Goal: Transaction & Acquisition: Purchase product/service

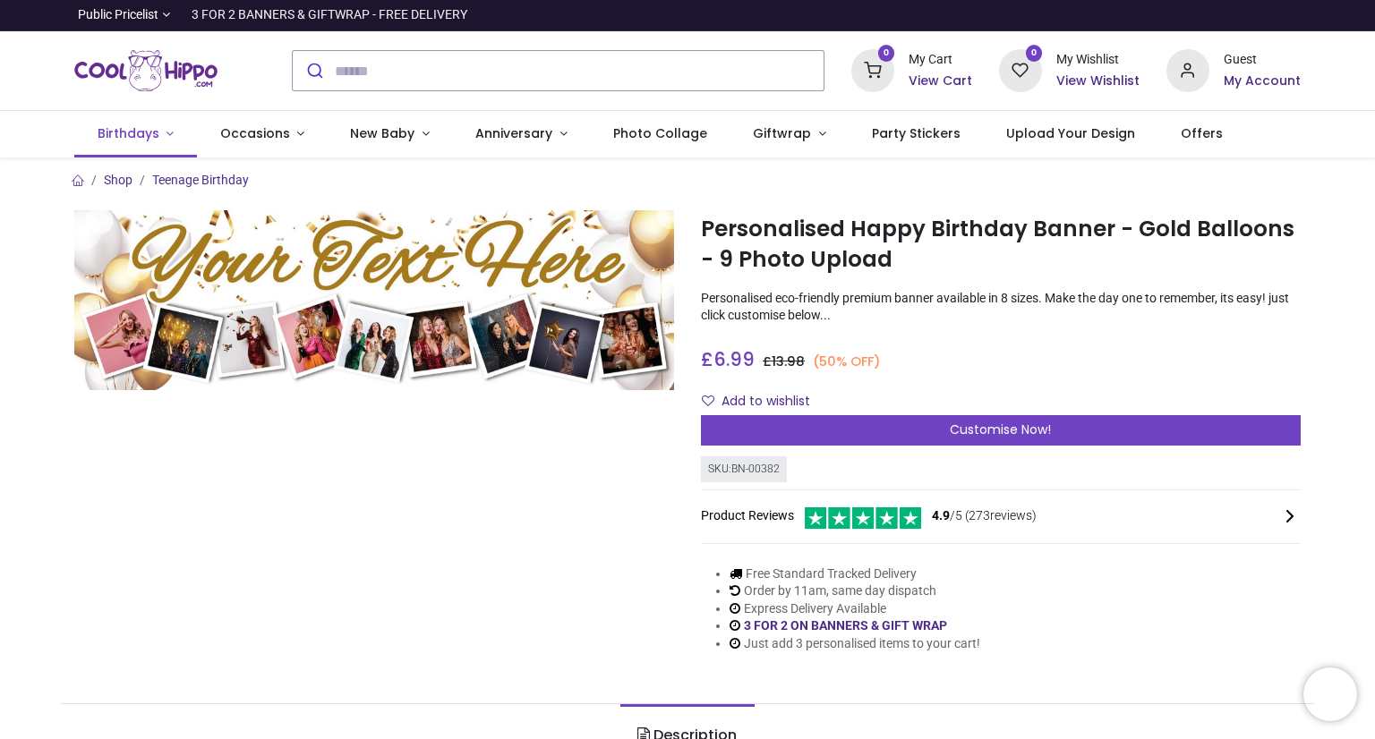
click at [141, 136] on span "Birthdays" at bounding box center [129, 133] width 62 height 18
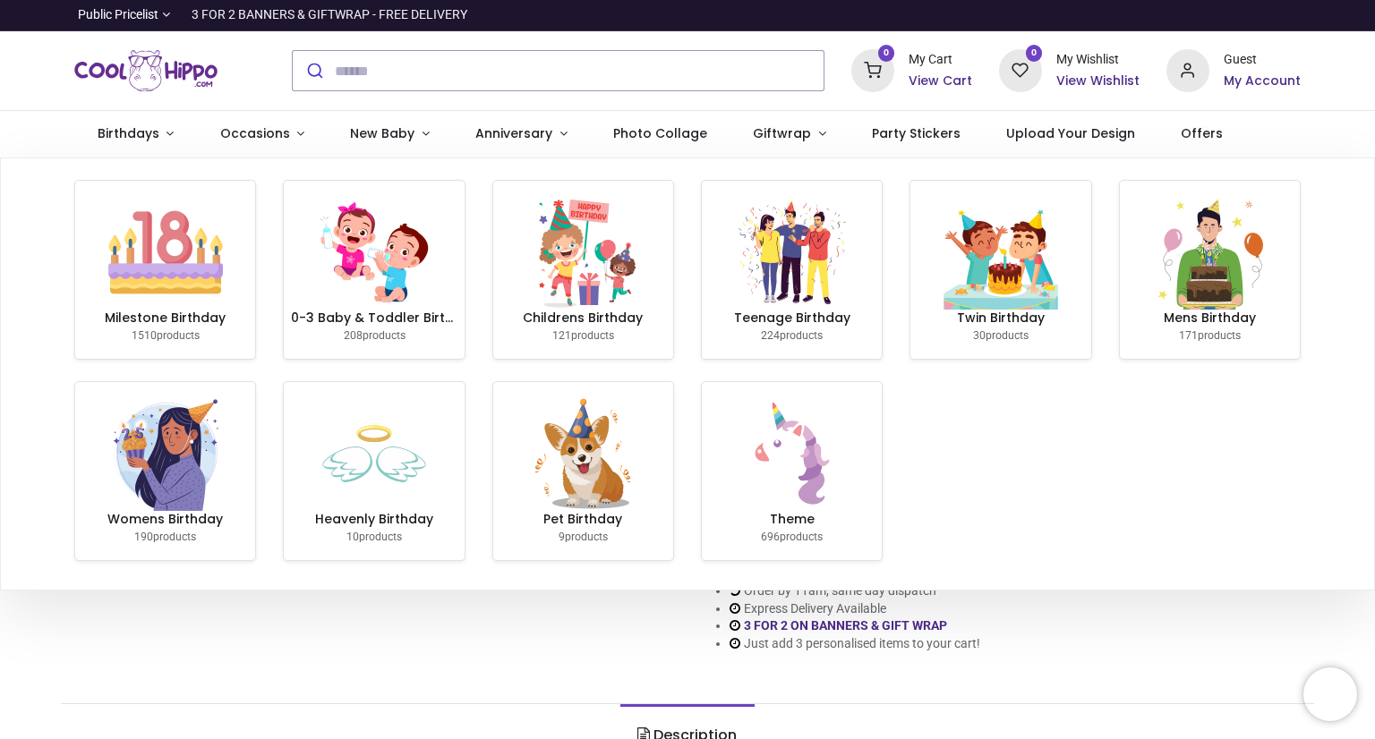
click at [252, 88] on div at bounding box center [170, 70] width 218 height 79
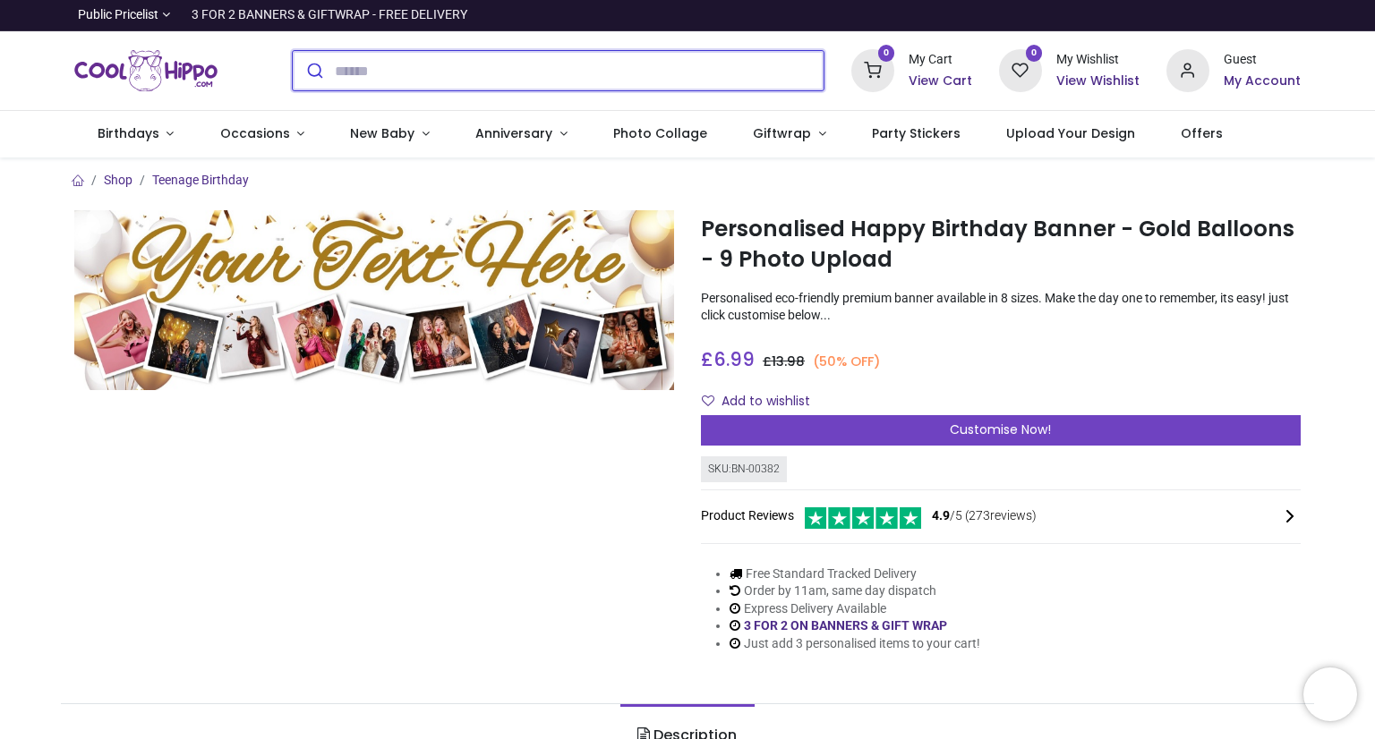
click at [413, 68] on input "search" at bounding box center [579, 70] width 489 height 39
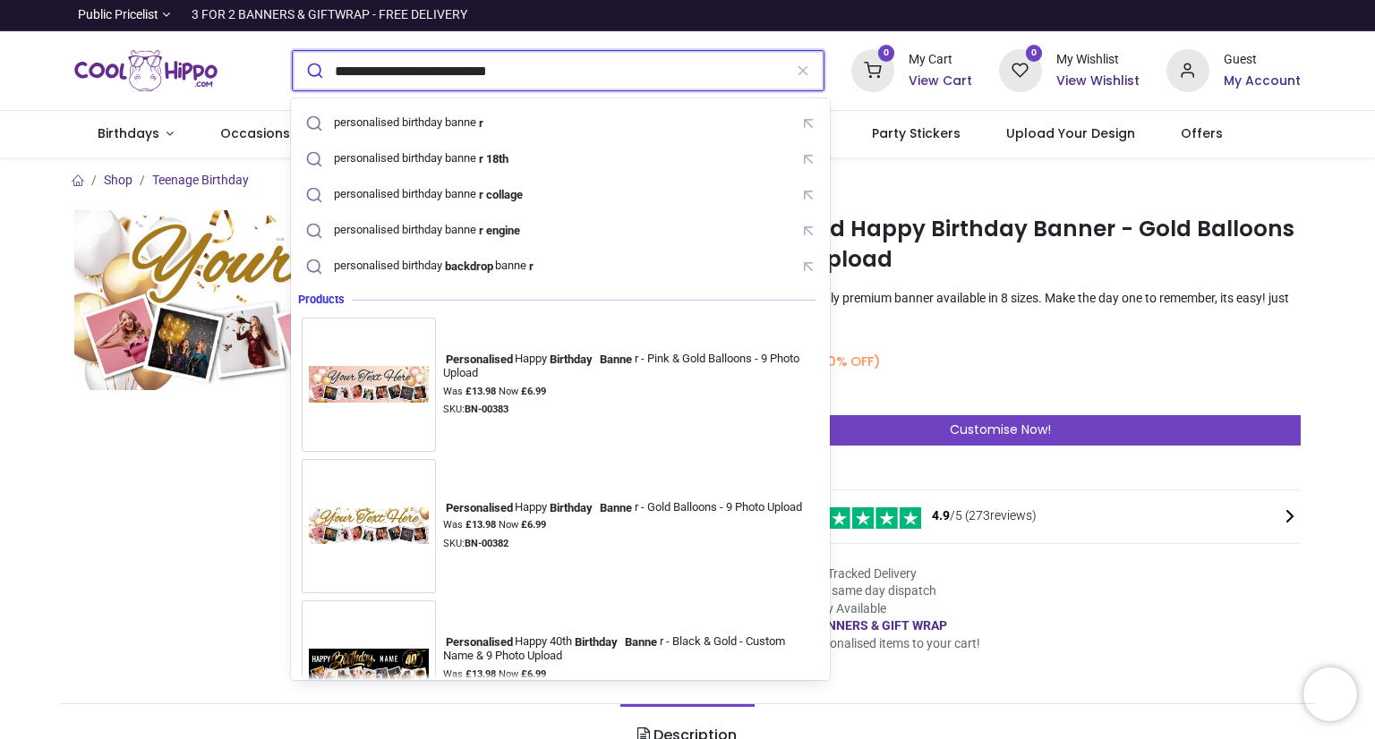
type input "**********"
click at [293, 51] on button "submit" at bounding box center [314, 70] width 42 height 39
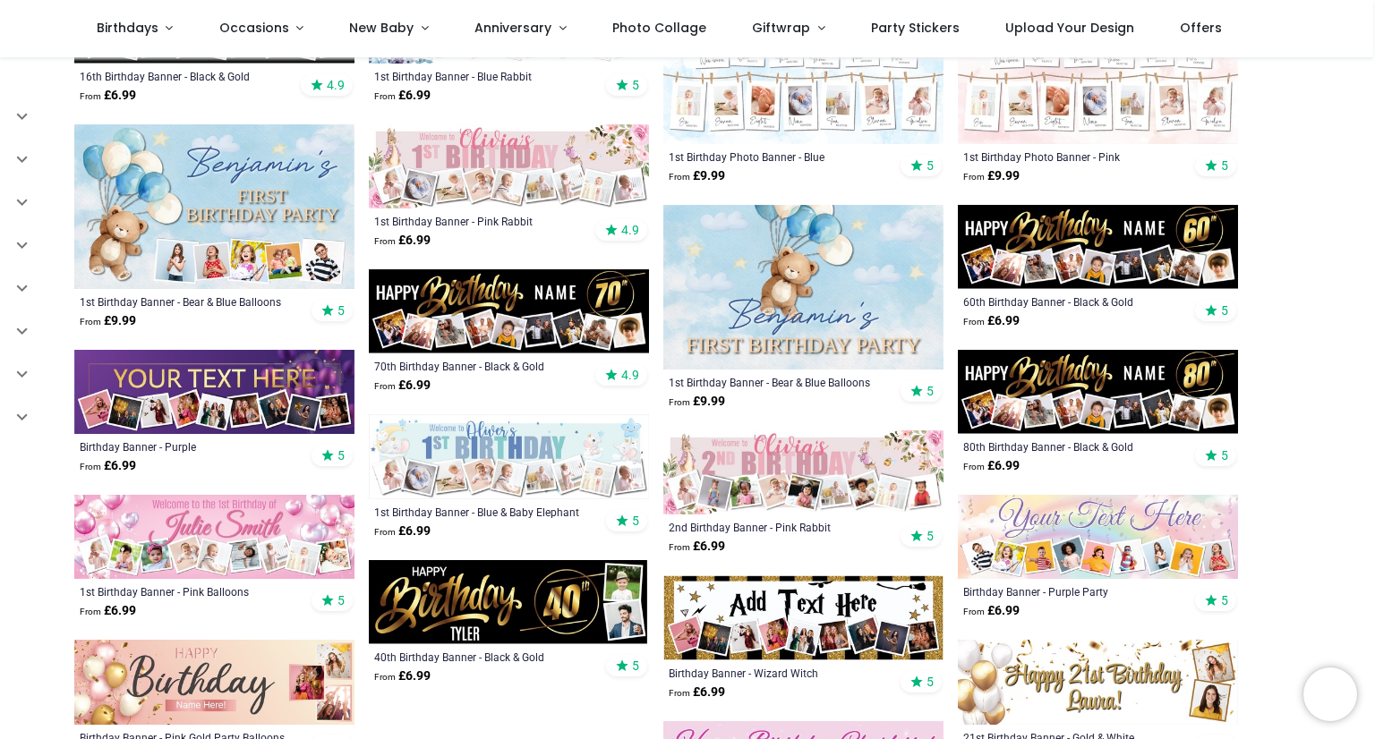
scroll to position [663, 0]
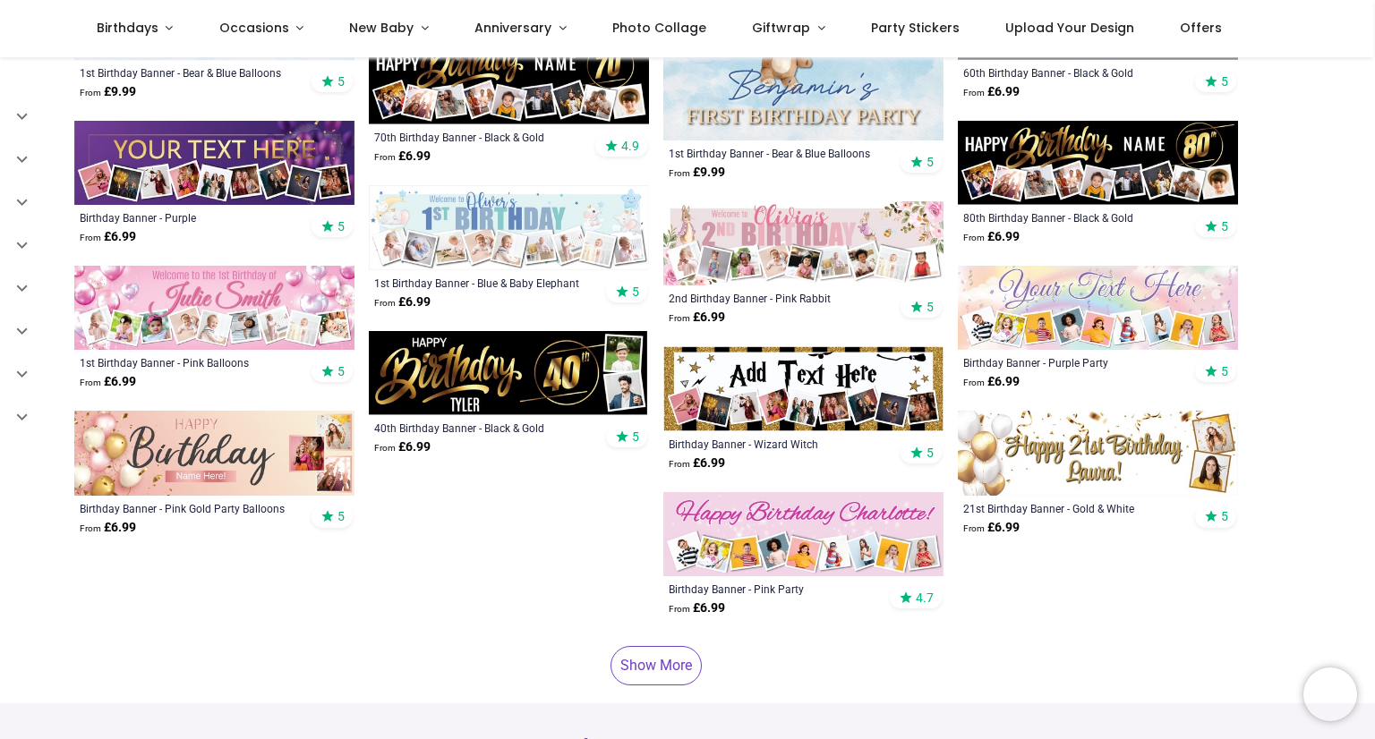
scroll to position [879, 0]
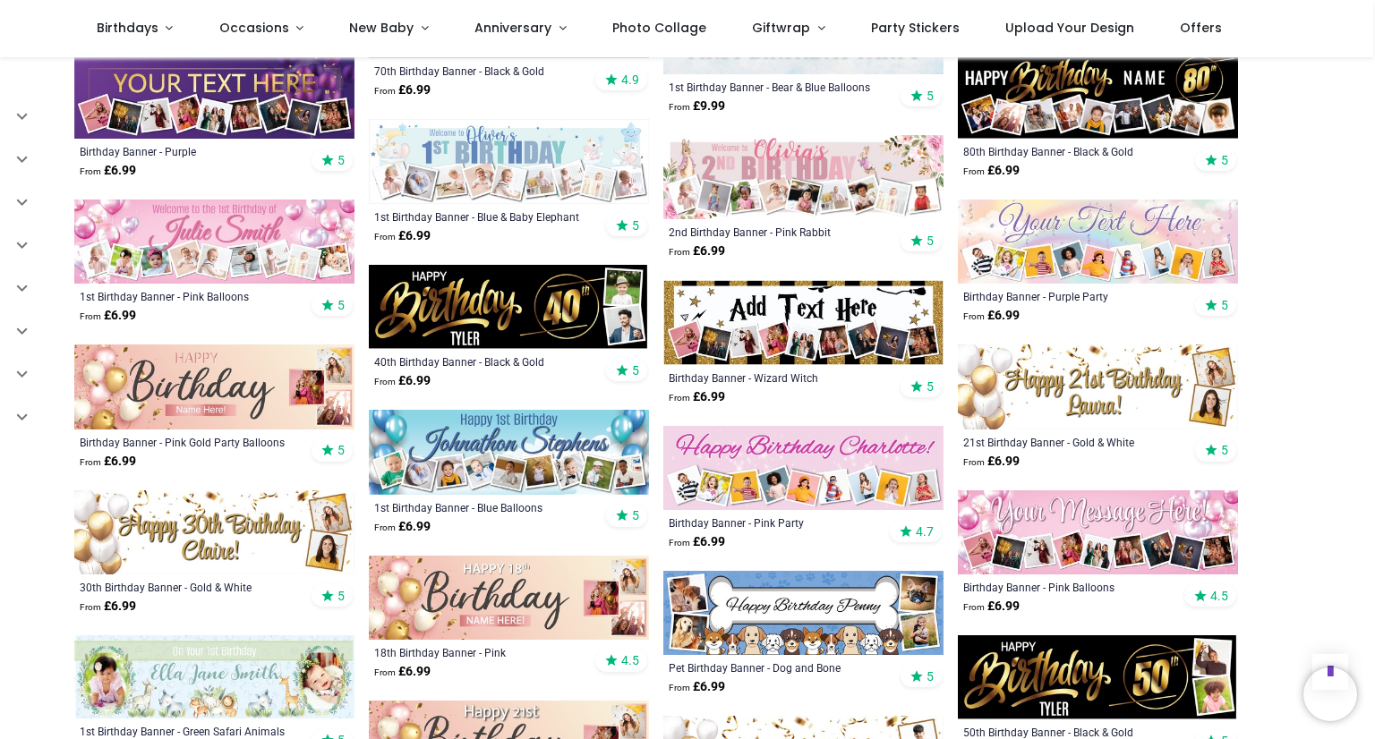
scroll to position [272, 0]
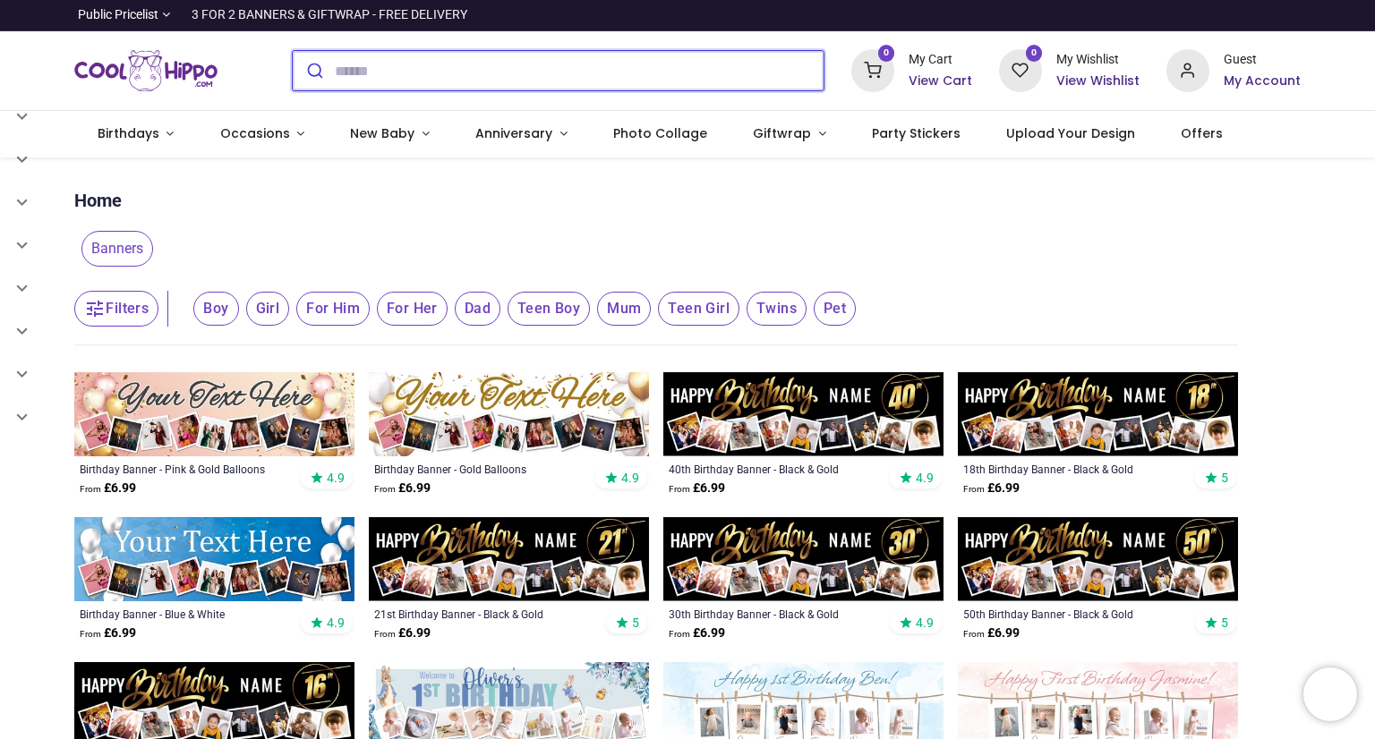
click at [403, 64] on input "search" at bounding box center [579, 70] width 489 height 39
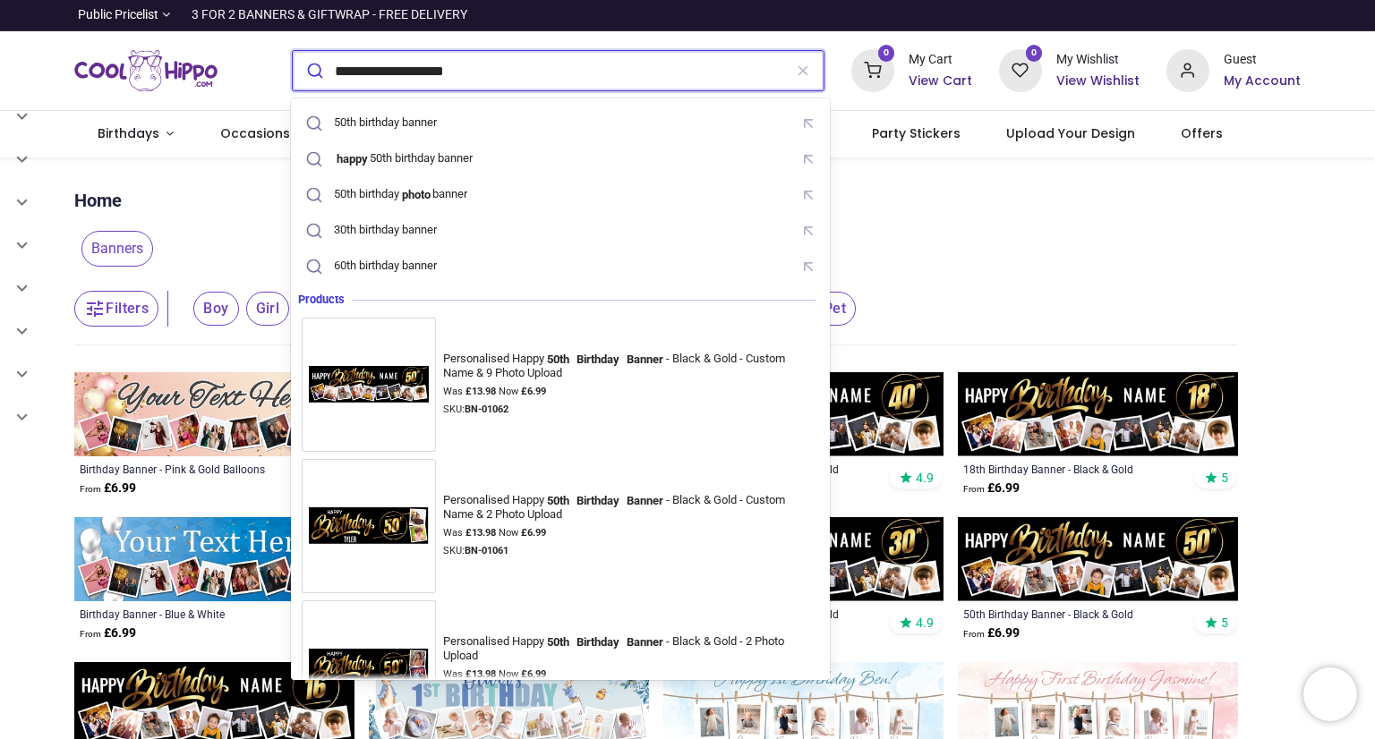
type input "**********"
click at [293, 51] on button "submit" at bounding box center [314, 70] width 42 height 39
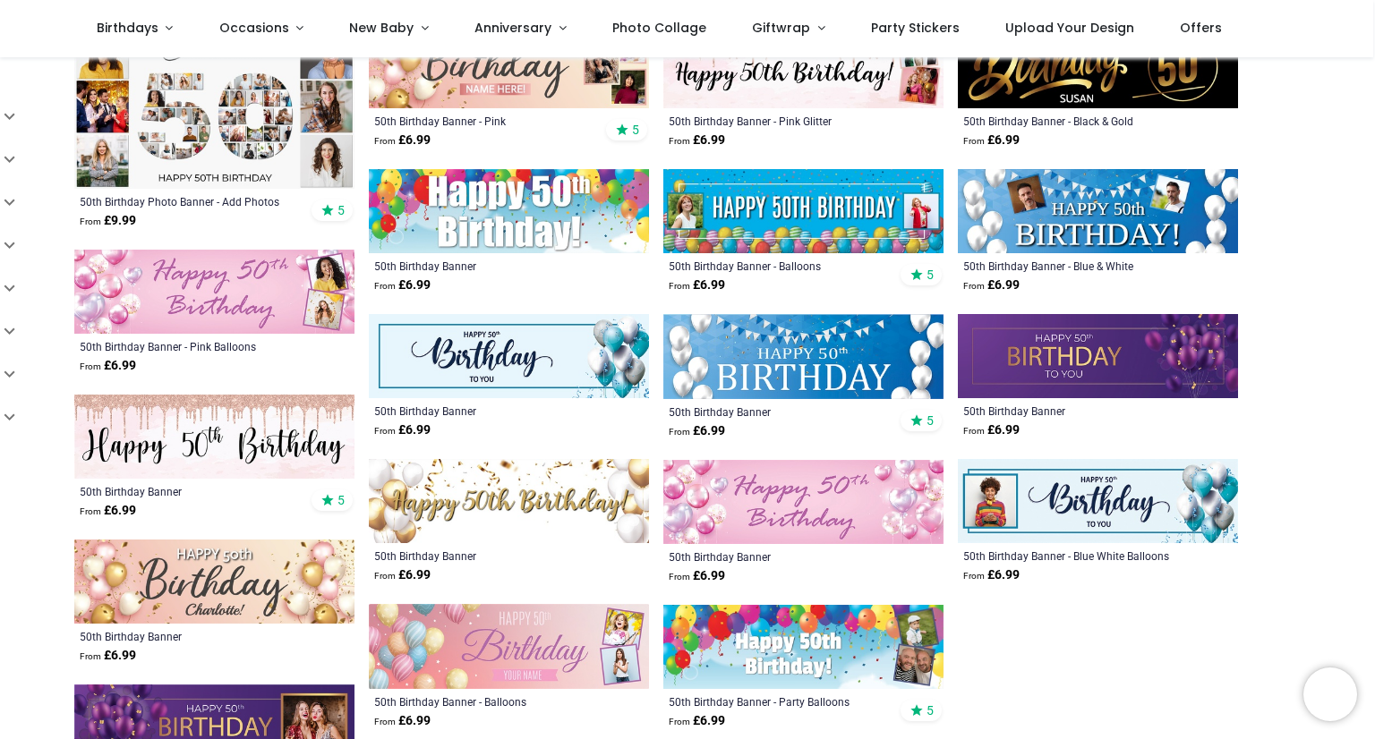
scroll to position [448, 0]
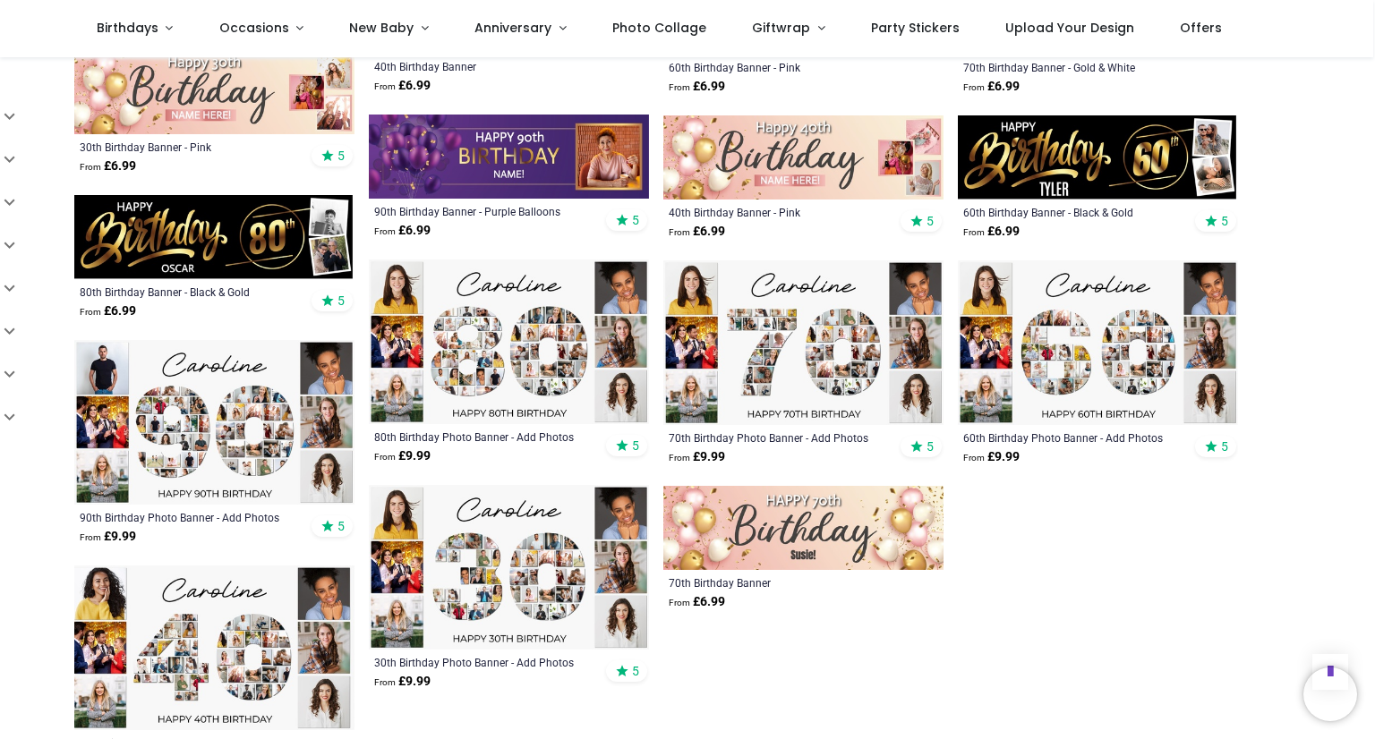
scroll to position [1611, 0]
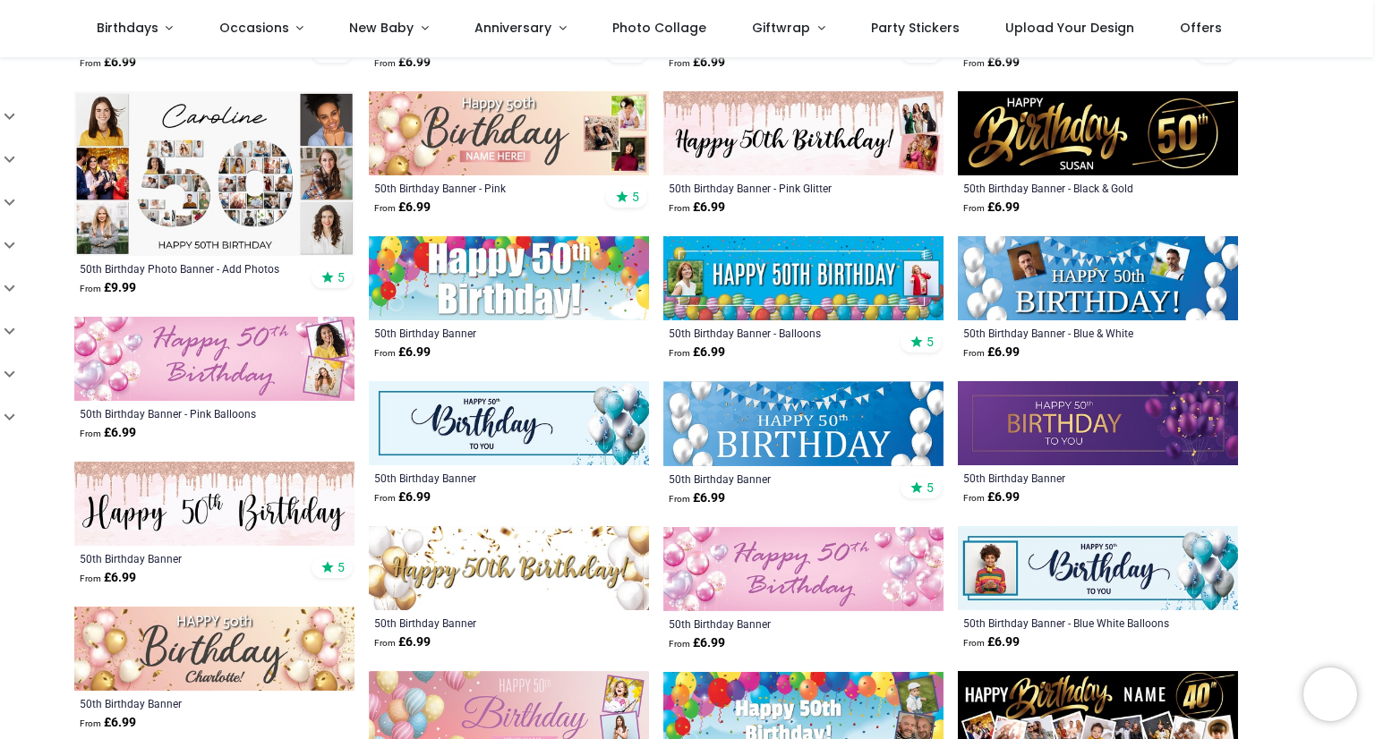
scroll to position [358, 0]
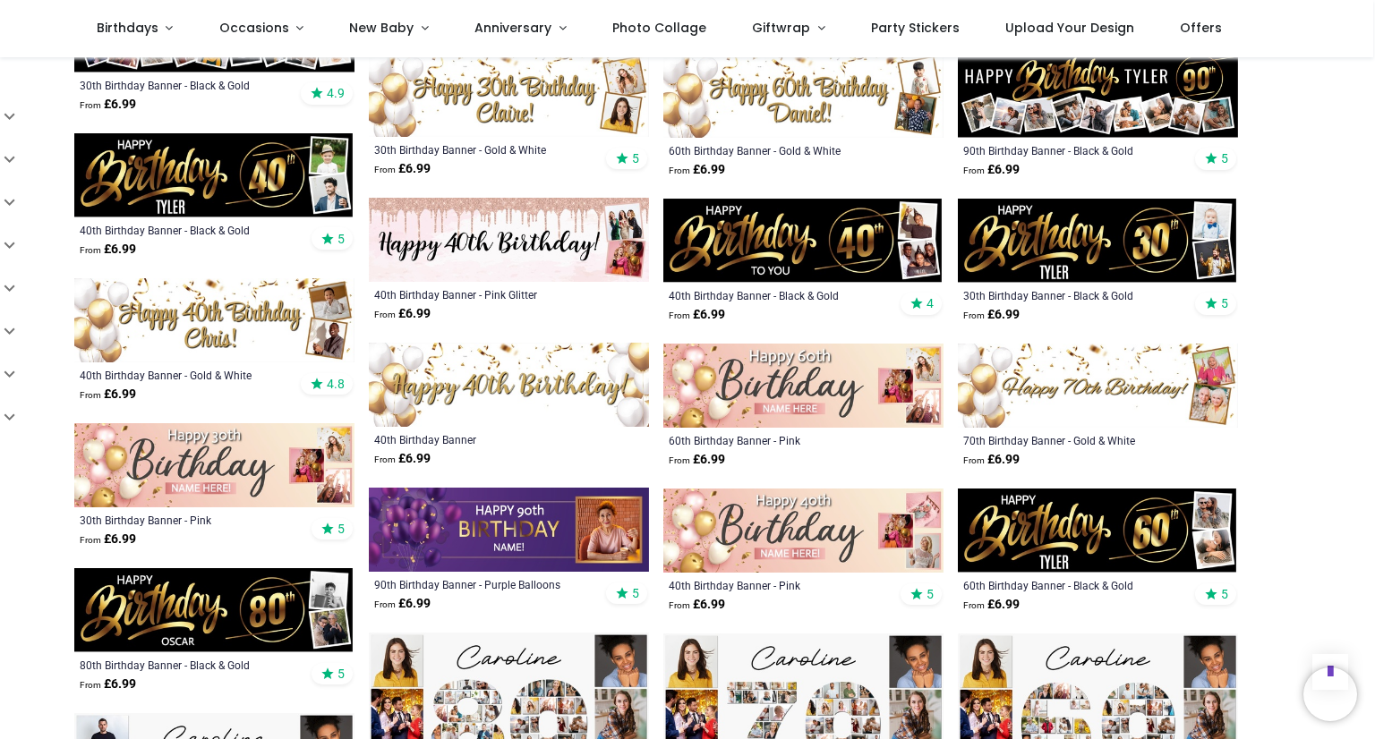
scroll to position [1253, 0]
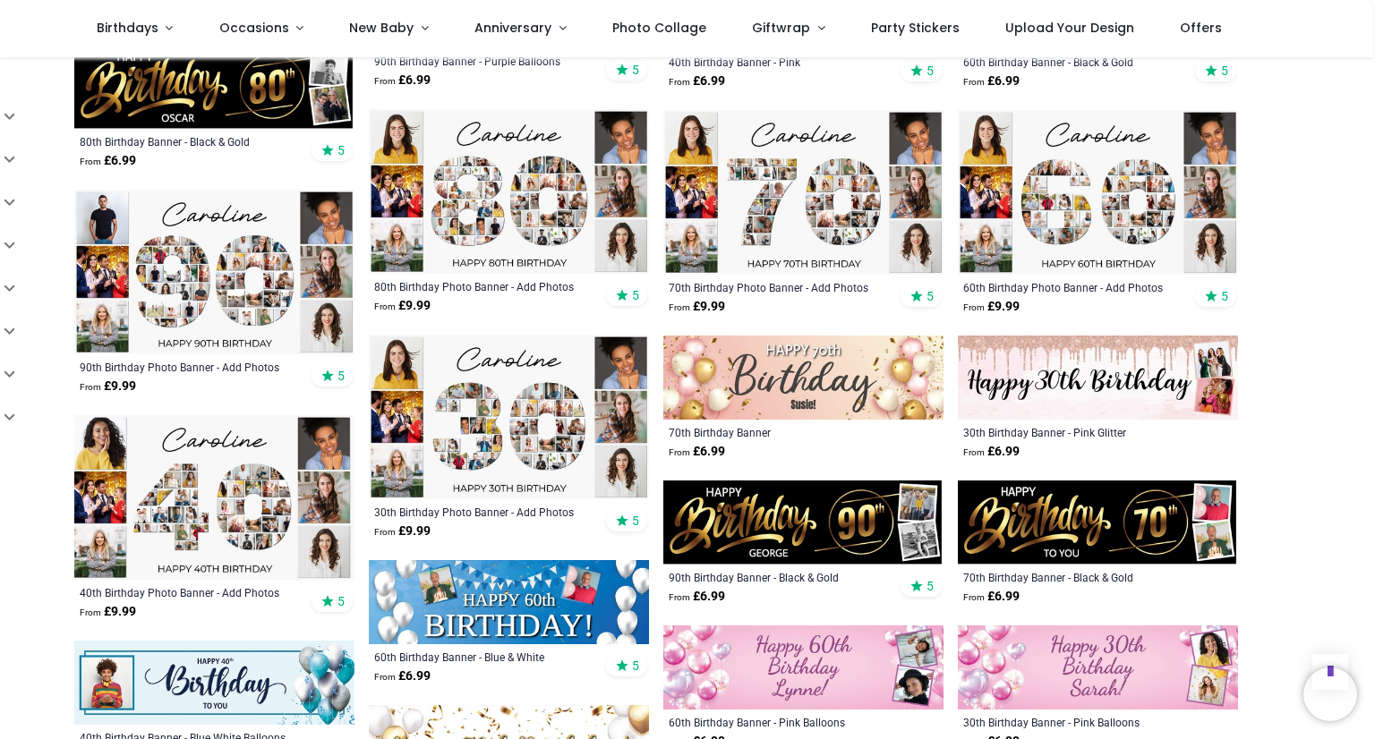
scroll to position [1790, 0]
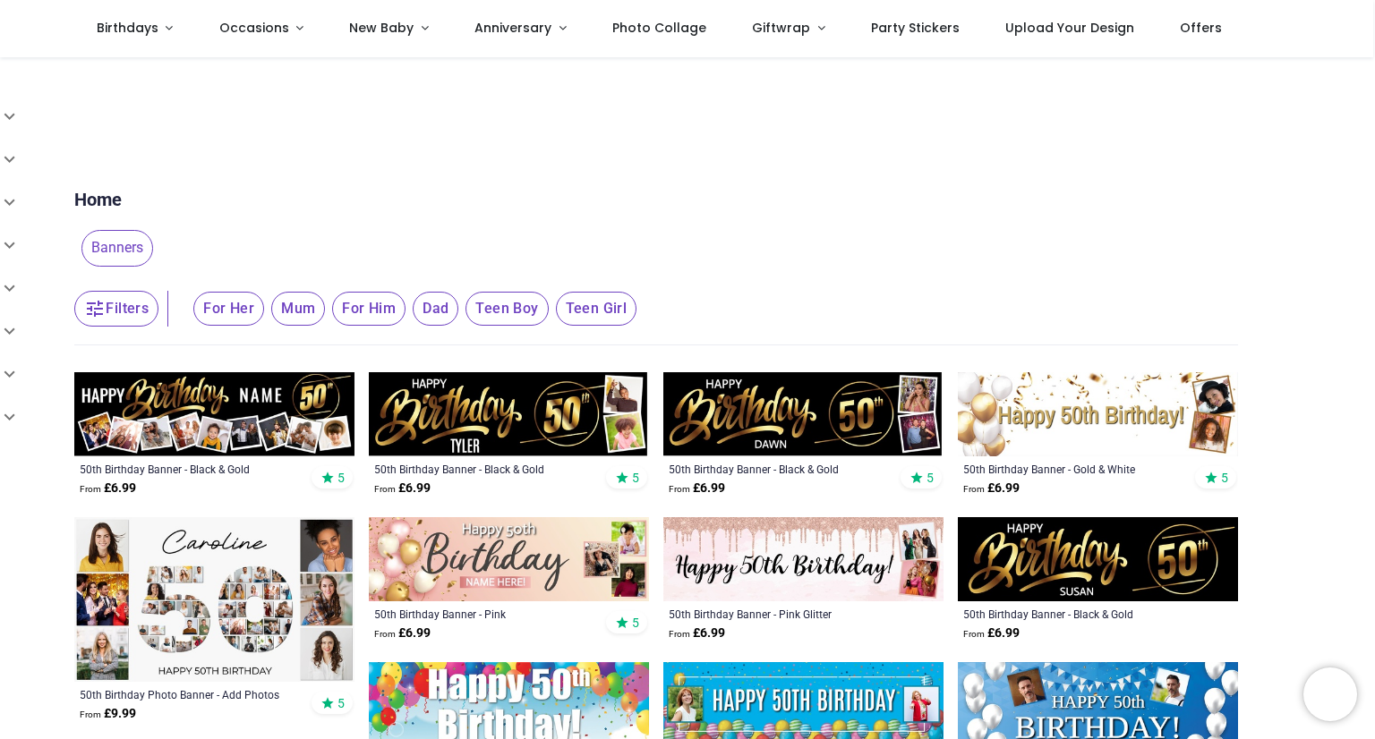
scroll to position [90, 0]
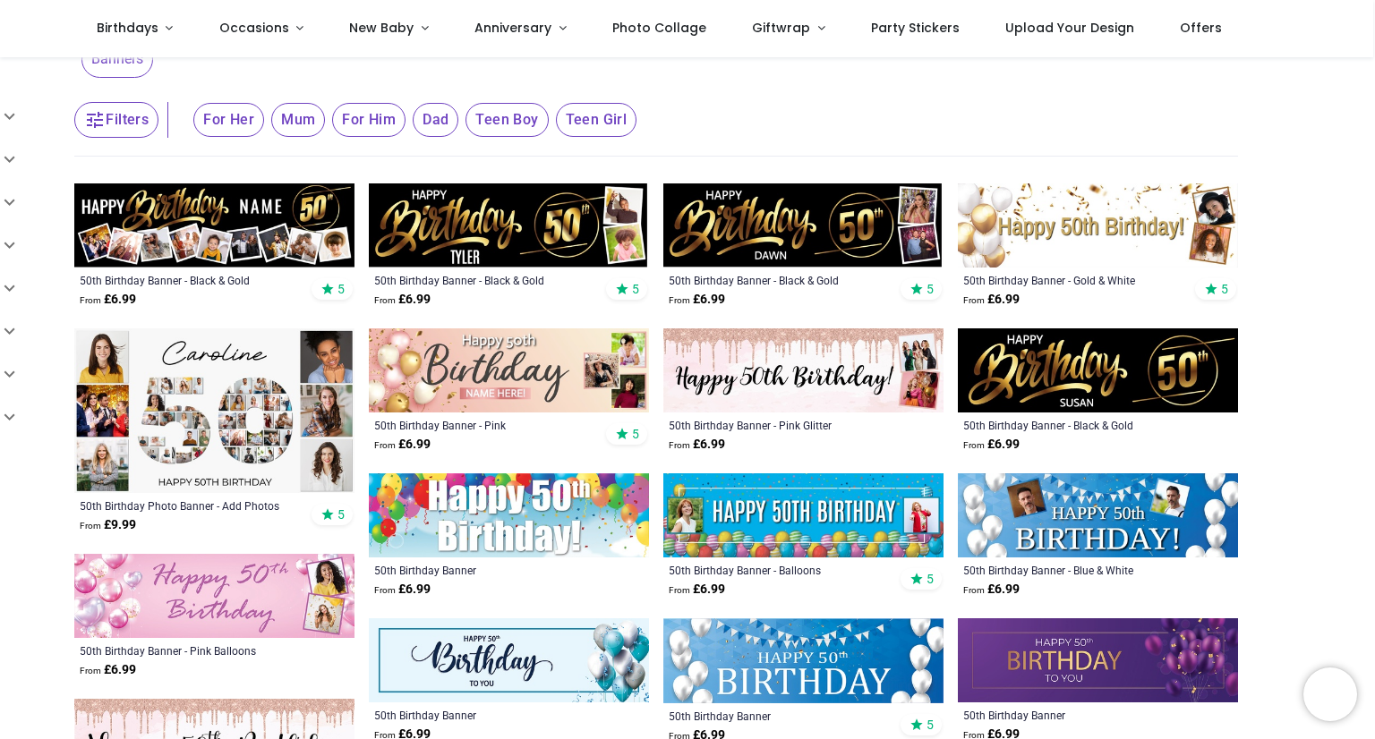
click at [522, 352] on img at bounding box center [509, 371] width 280 height 84
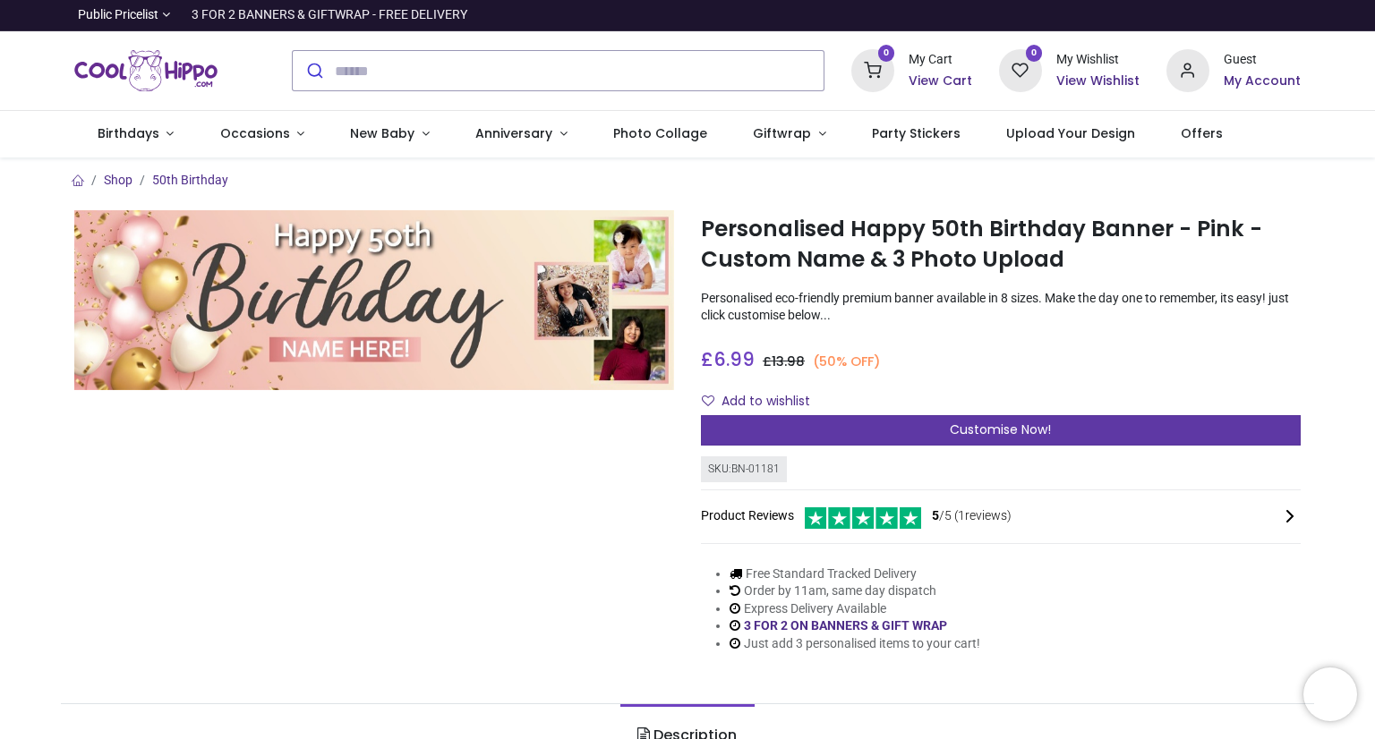
click at [1024, 431] on span "Customise Now!" at bounding box center [1000, 430] width 101 height 18
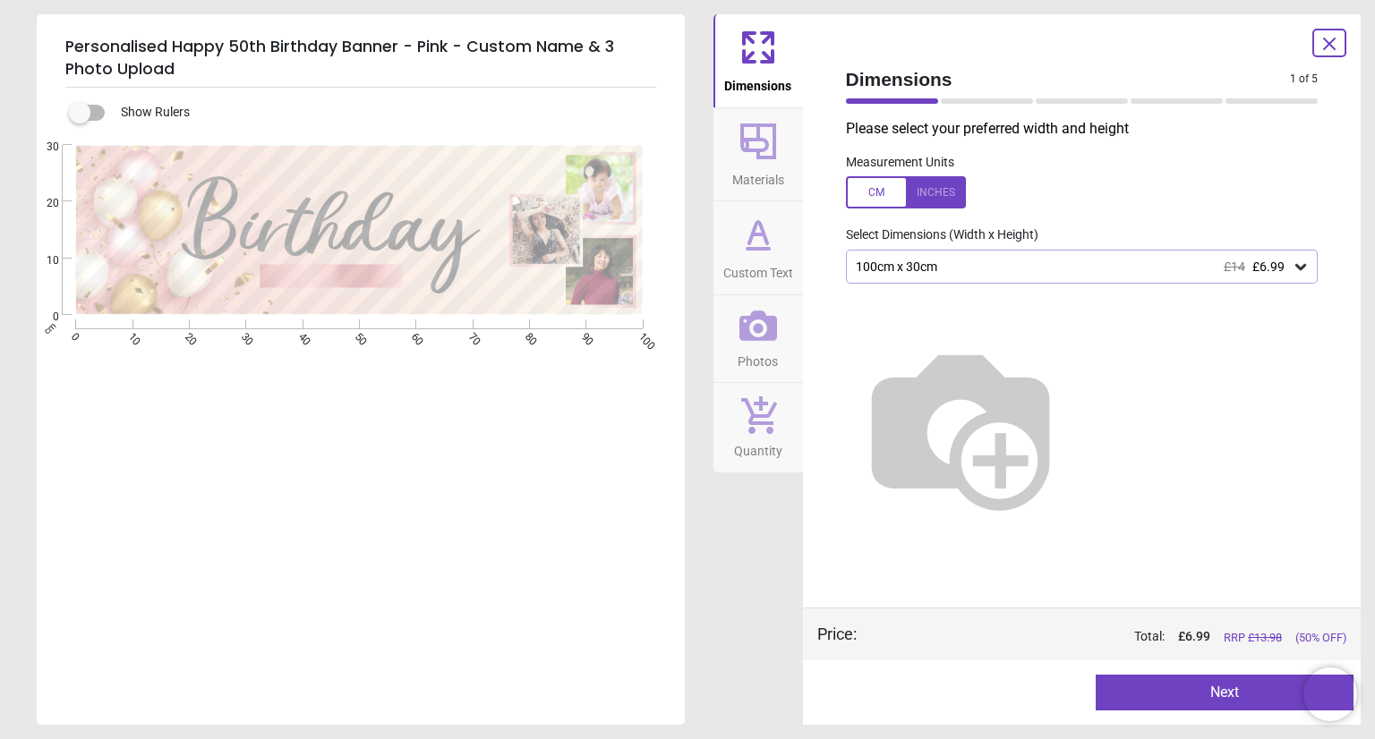
click at [925, 184] on div at bounding box center [906, 192] width 120 height 32
click at [960, 278] on div "39.4" x 11.8" (3ft 3" x 1ft) £14 £6.99" at bounding box center [1082, 267] width 473 height 34
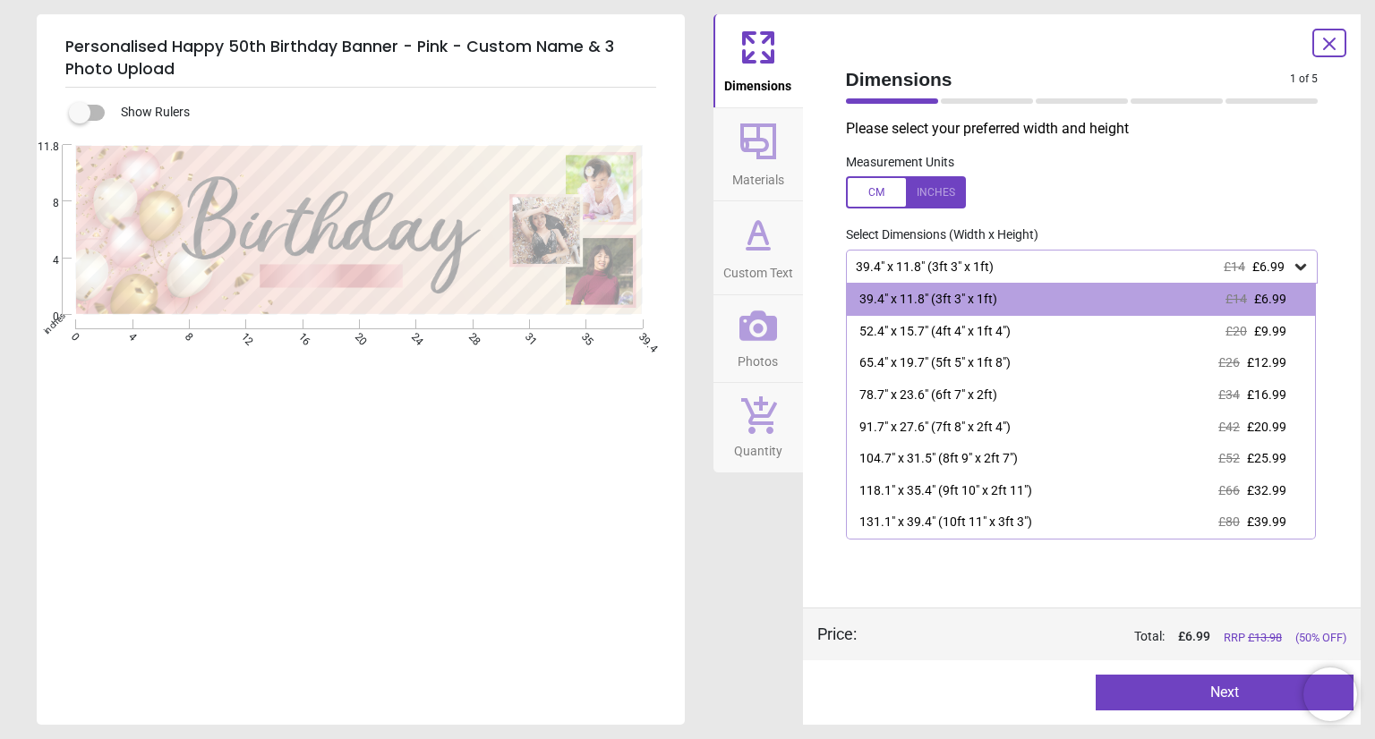
click at [960, 272] on div "39.4" x 11.8" (3ft 3" x 1ft) £14 £6.99" at bounding box center [1073, 267] width 439 height 15
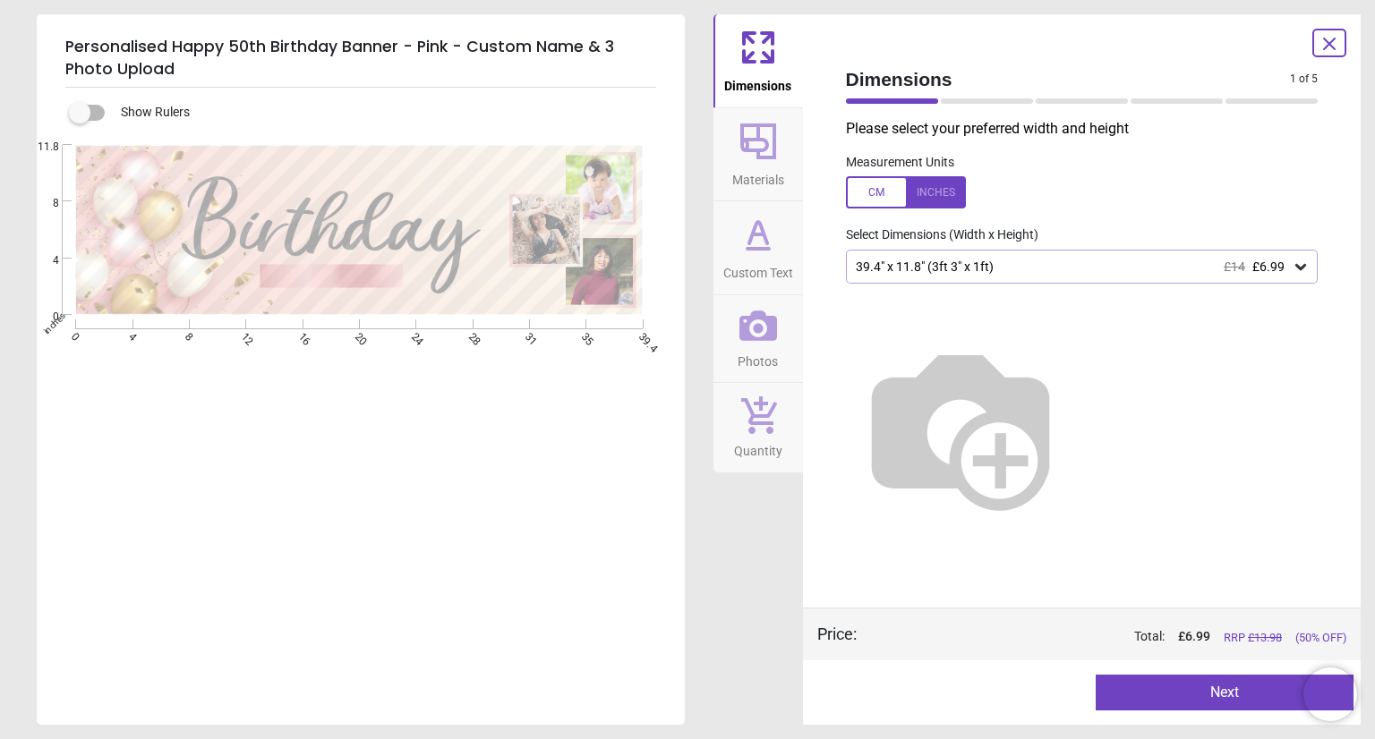
click at [754, 153] on icon at bounding box center [758, 141] width 43 height 43
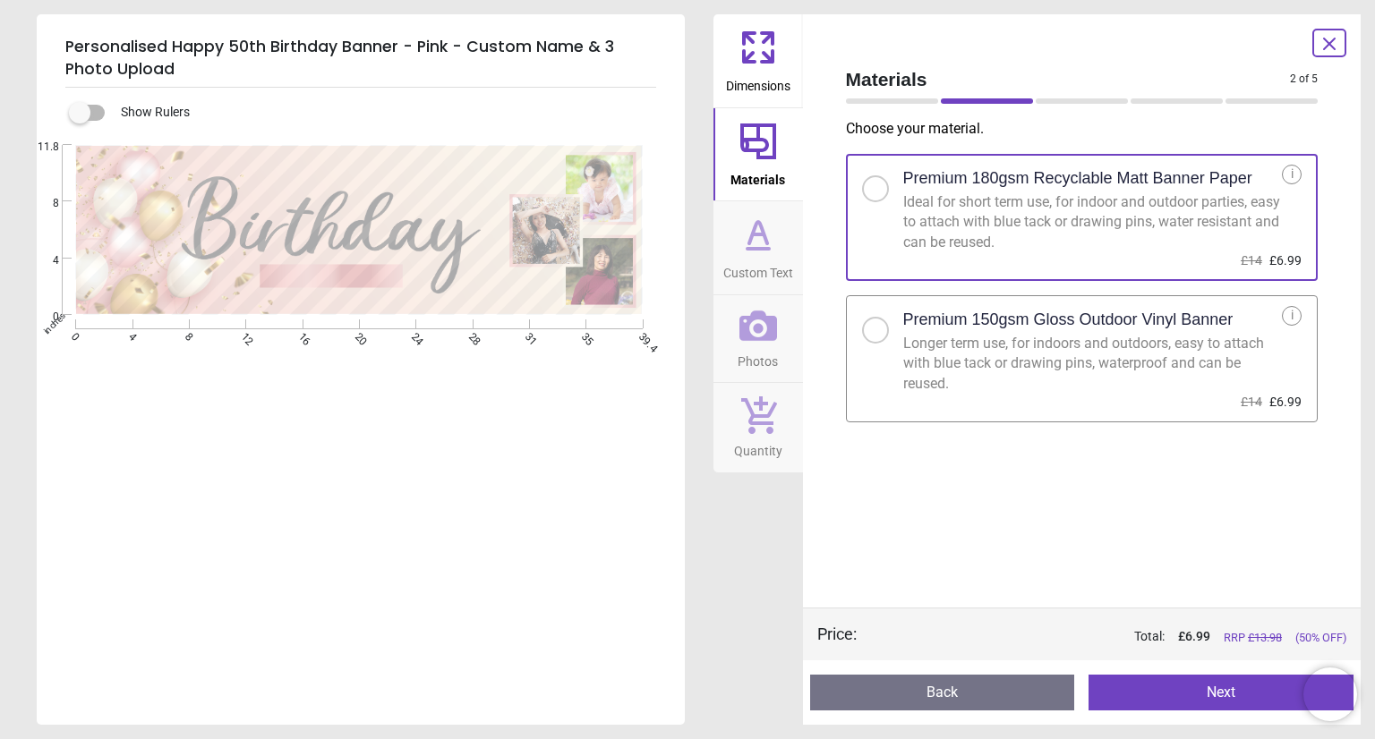
click at [875, 328] on div at bounding box center [875, 330] width 11 height 11
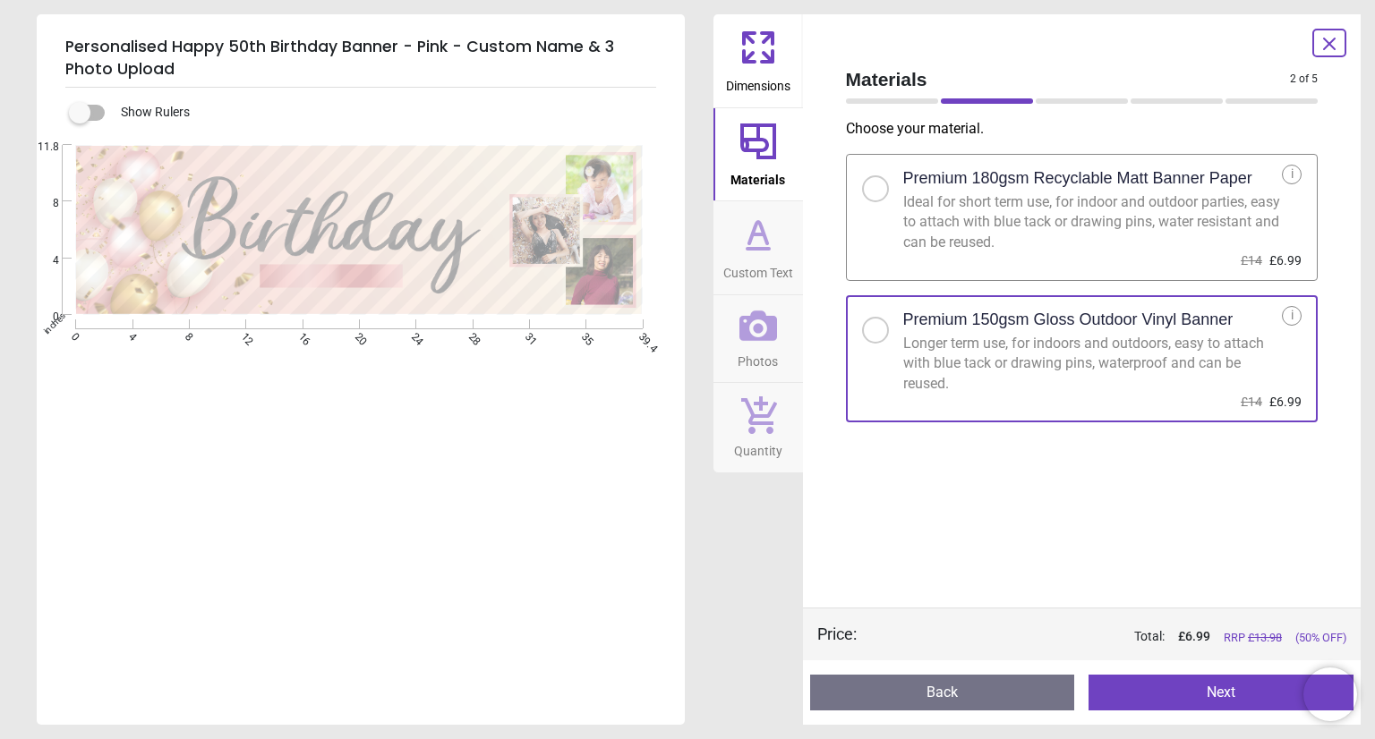
click at [1245, 699] on button "Next" at bounding box center [1221, 693] width 265 height 36
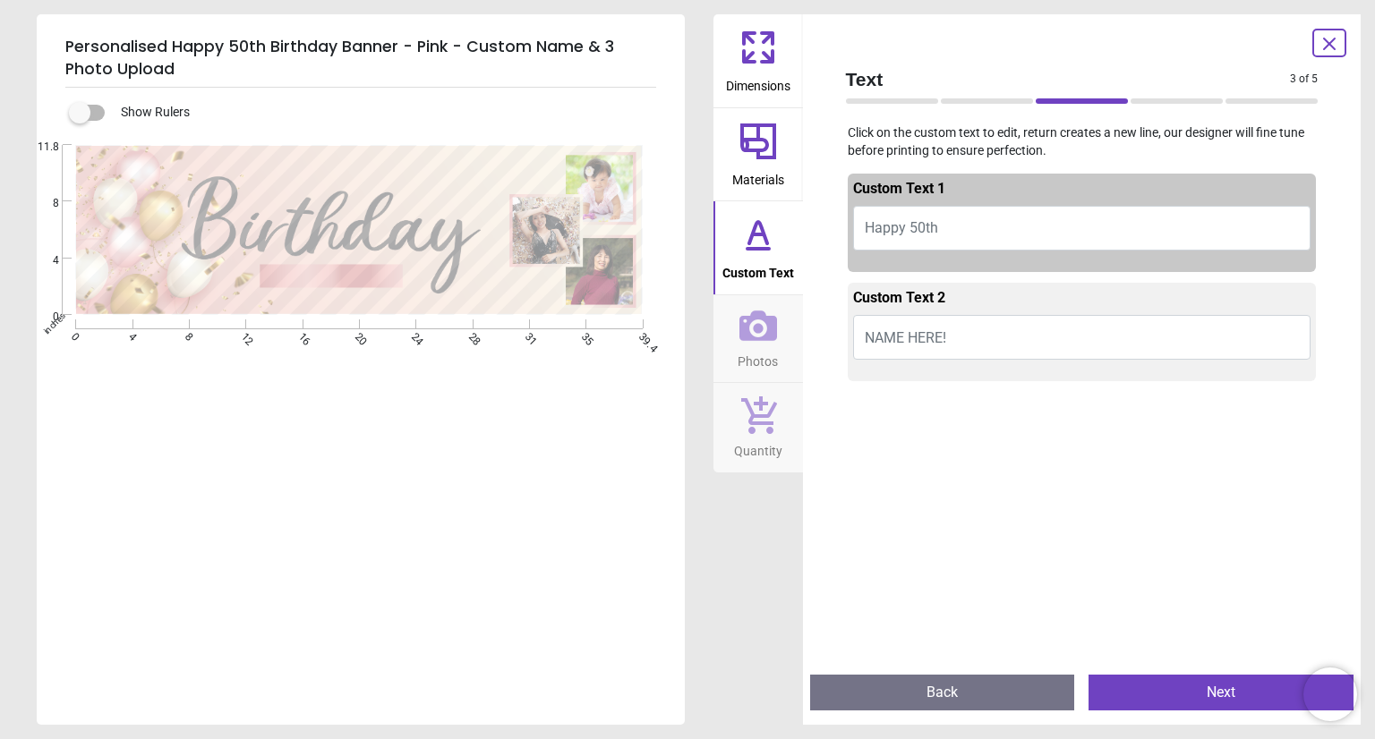
click at [974, 341] on button "NAME HERE!" at bounding box center [1082, 337] width 458 height 45
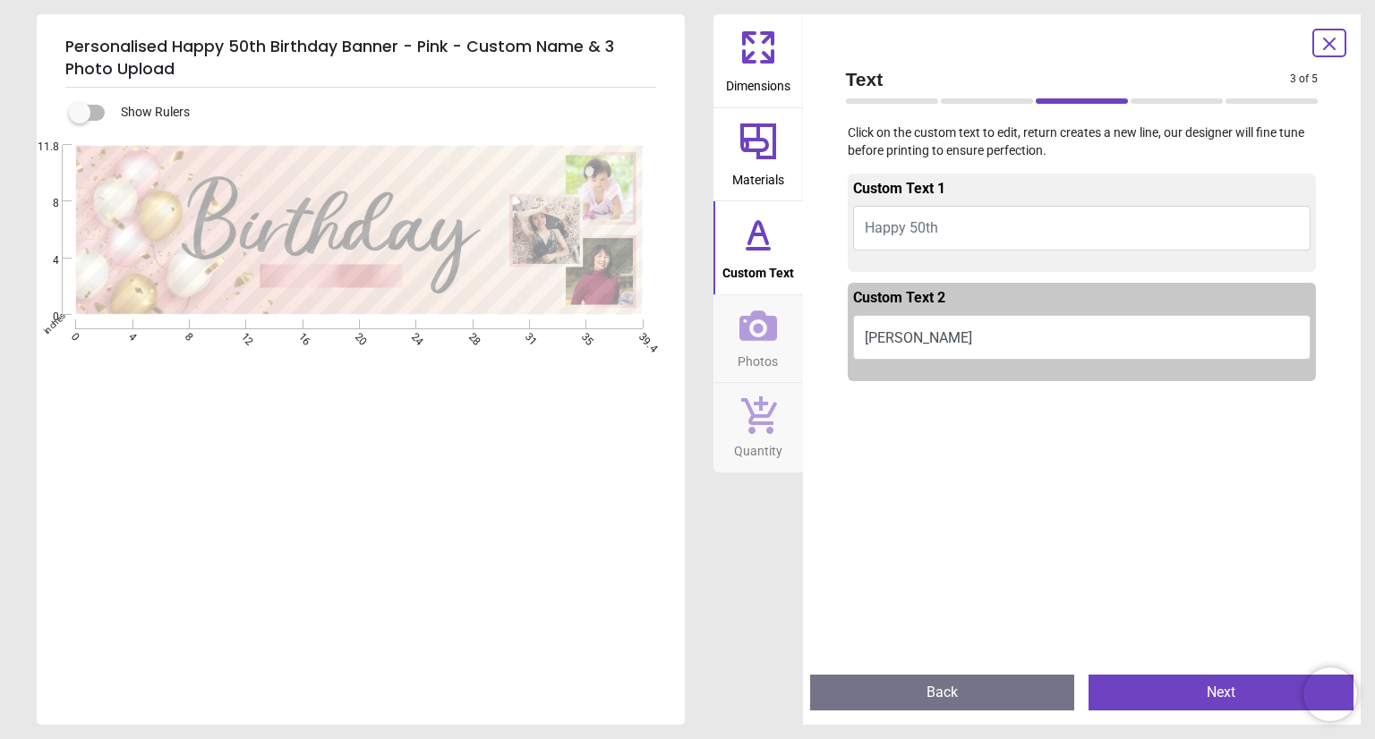
type textarea "****"
click at [1239, 687] on button "Next" at bounding box center [1221, 693] width 265 height 36
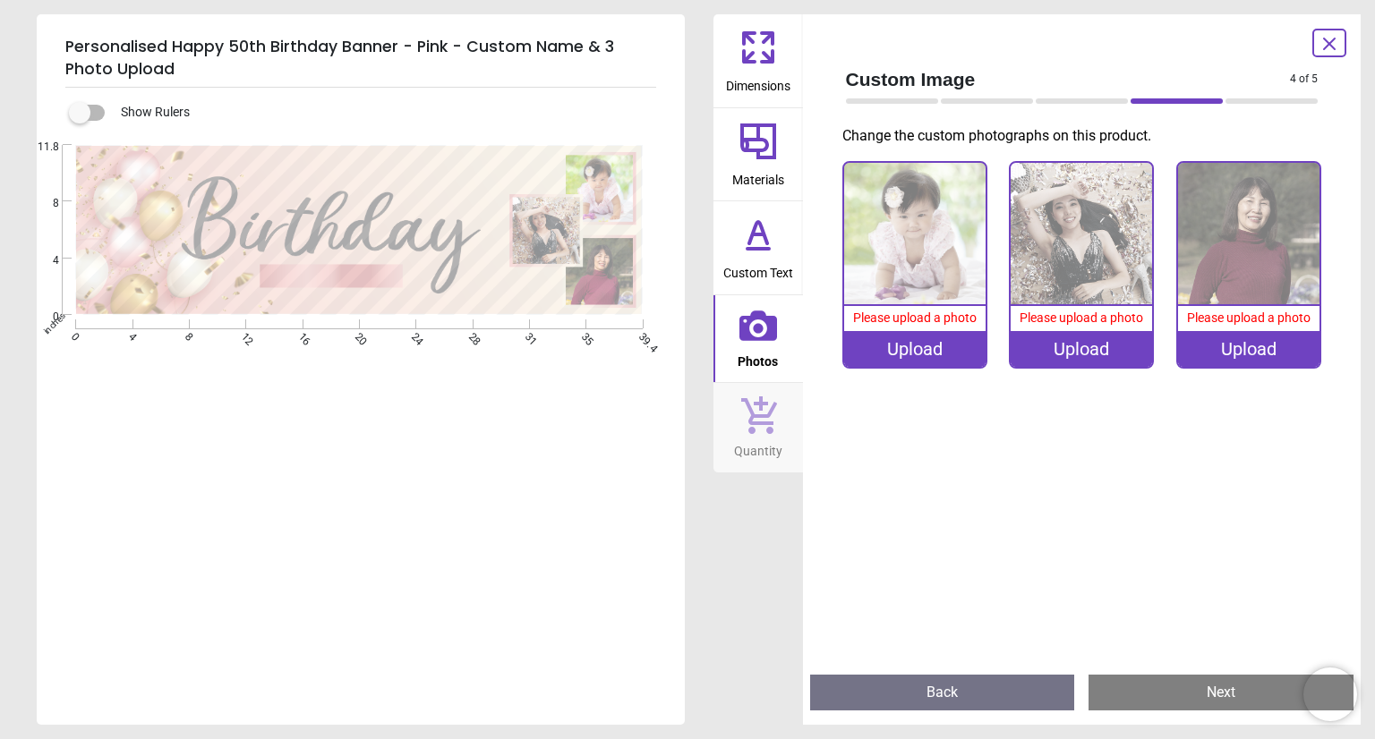
click at [920, 242] on img at bounding box center [914, 233] width 141 height 141
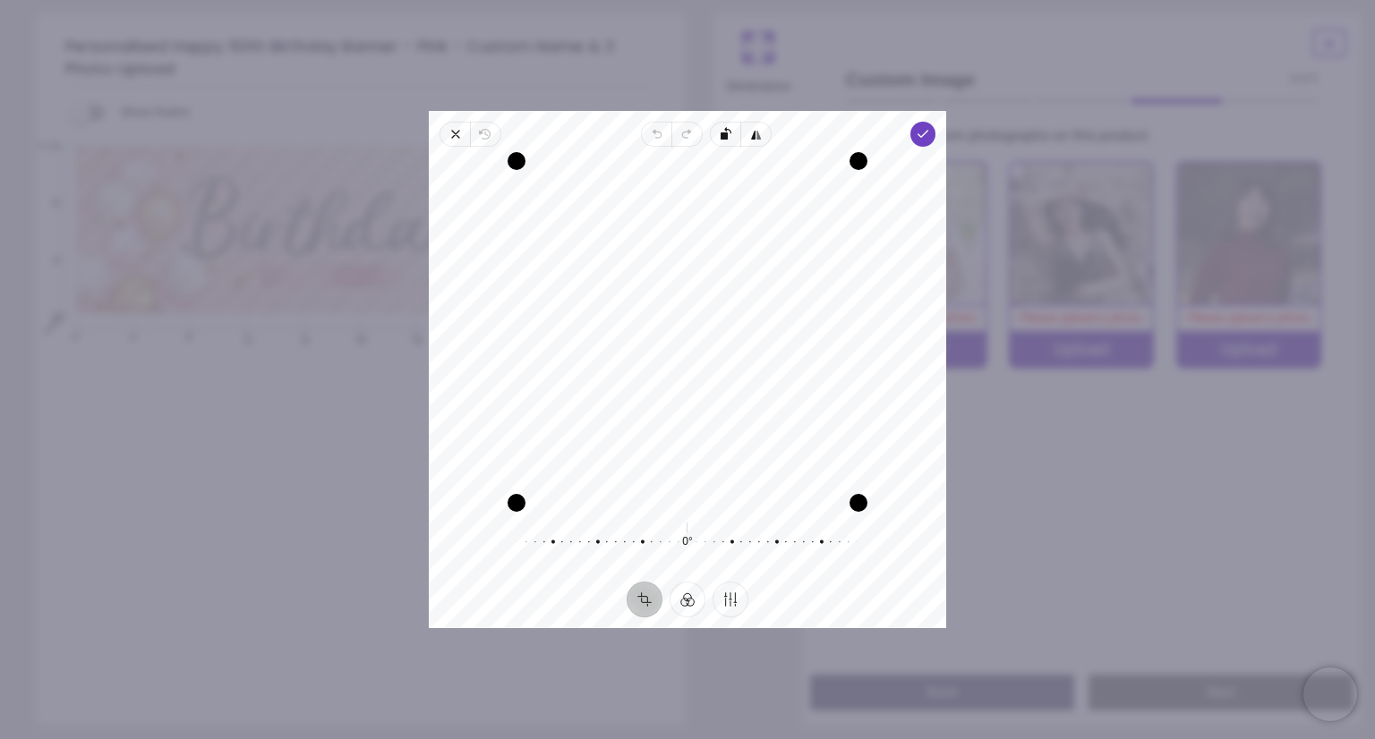
drag, startPoint x: 592, startPoint y: 351, endPoint x: 658, endPoint y: 348, distance: 66.3
click at [658, 348] on div "Recenter" at bounding box center [687, 332] width 489 height 342
click at [686, 542] on div at bounding box center [675, 542] width 344 height 50
click at [646, 593] on button "Crop" at bounding box center [645, 600] width 36 height 36
click at [645, 602] on button "Crop" at bounding box center [645, 600] width 36 height 36
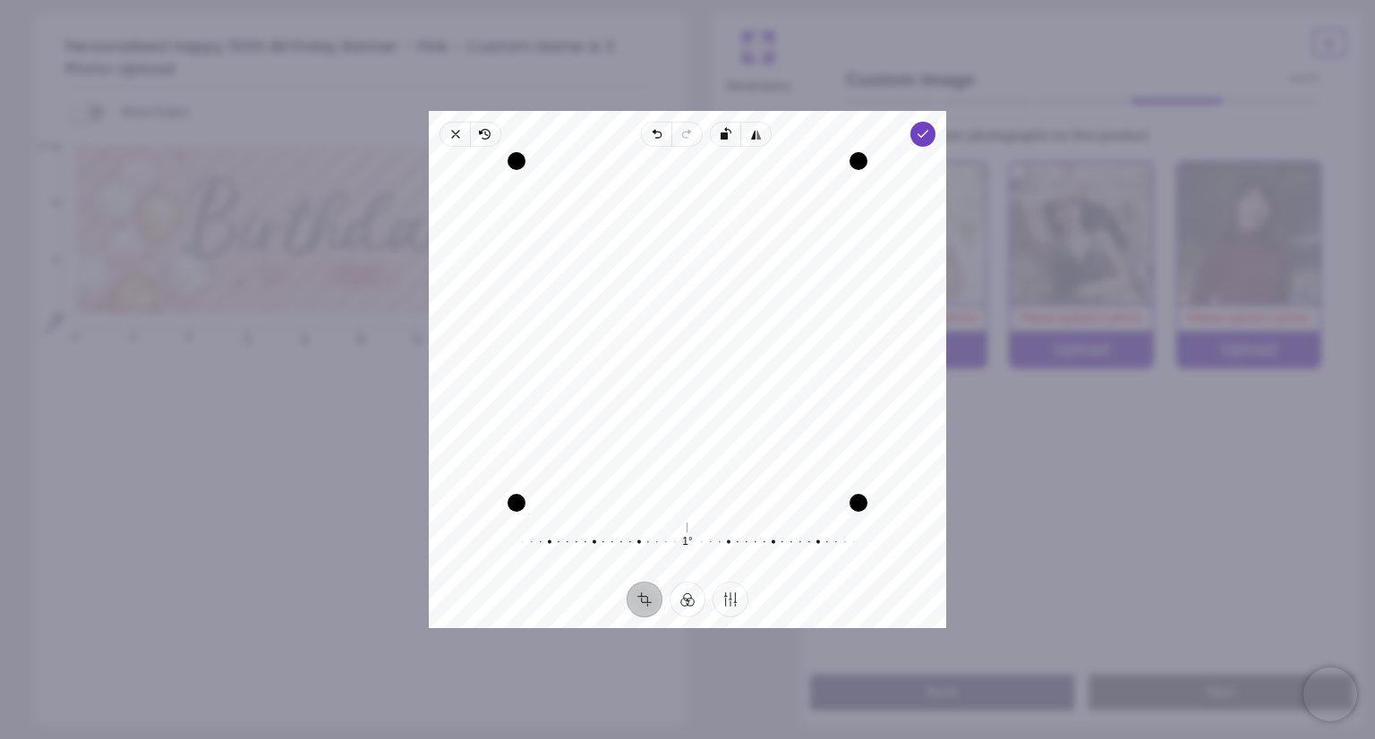
click at [645, 602] on button "Crop" at bounding box center [645, 600] width 36 height 36
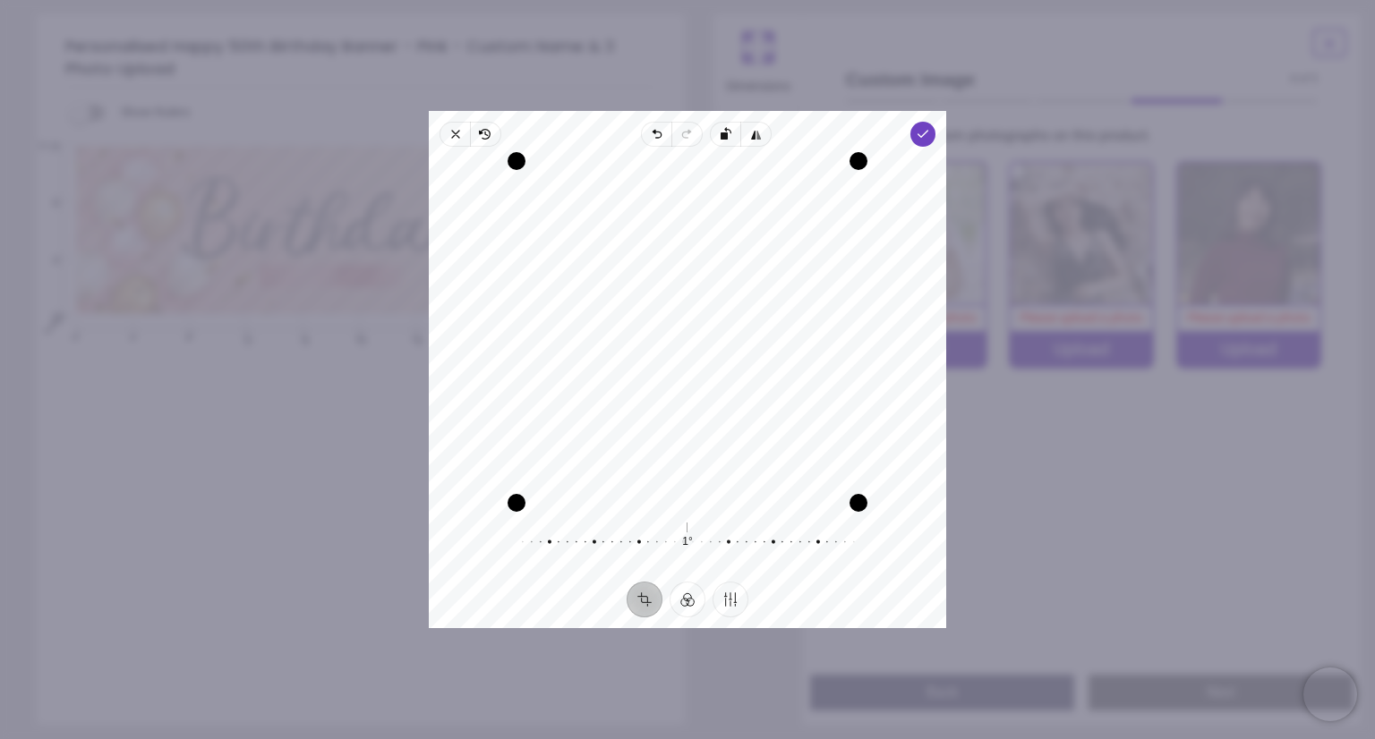
click at [645, 602] on button "Crop" at bounding box center [645, 600] width 36 height 36
click at [452, 138] on icon "button" at bounding box center [455, 134] width 14 height 14
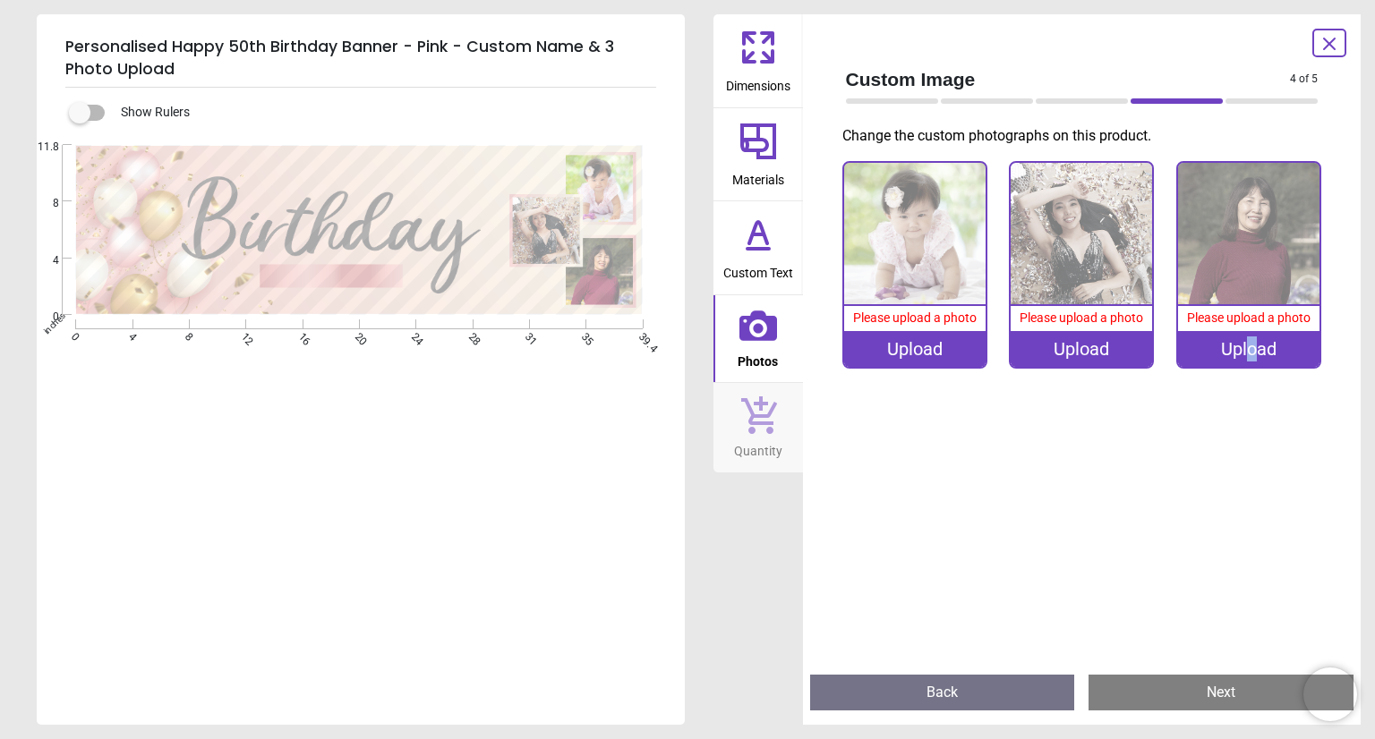
click at [1250, 345] on div "Upload" at bounding box center [1248, 349] width 141 height 36
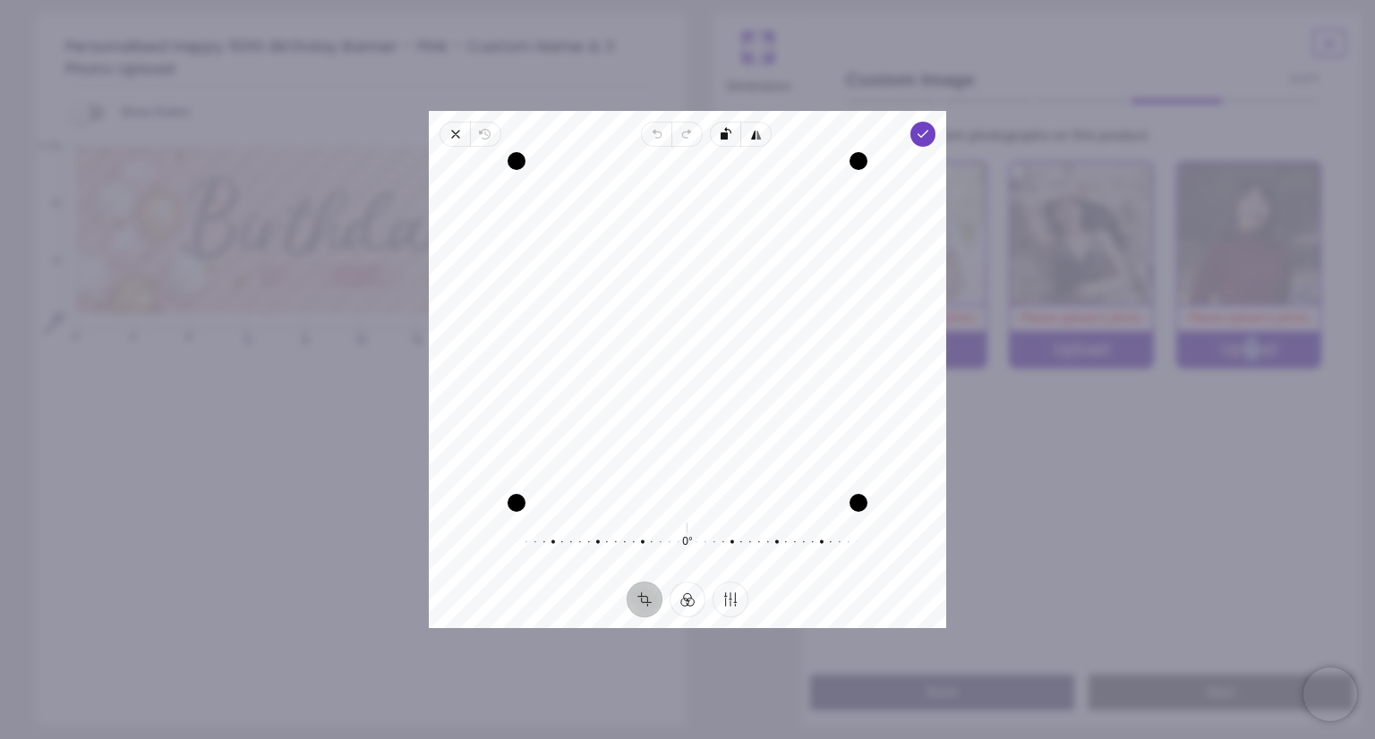
drag, startPoint x: 707, startPoint y: 365, endPoint x: 709, endPoint y: 320, distance: 45.7
click at [709, 320] on div "Recenter" at bounding box center [687, 332] width 489 height 342
click at [916, 128] on icon "button" at bounding box center [923, 134] width 14 height 14
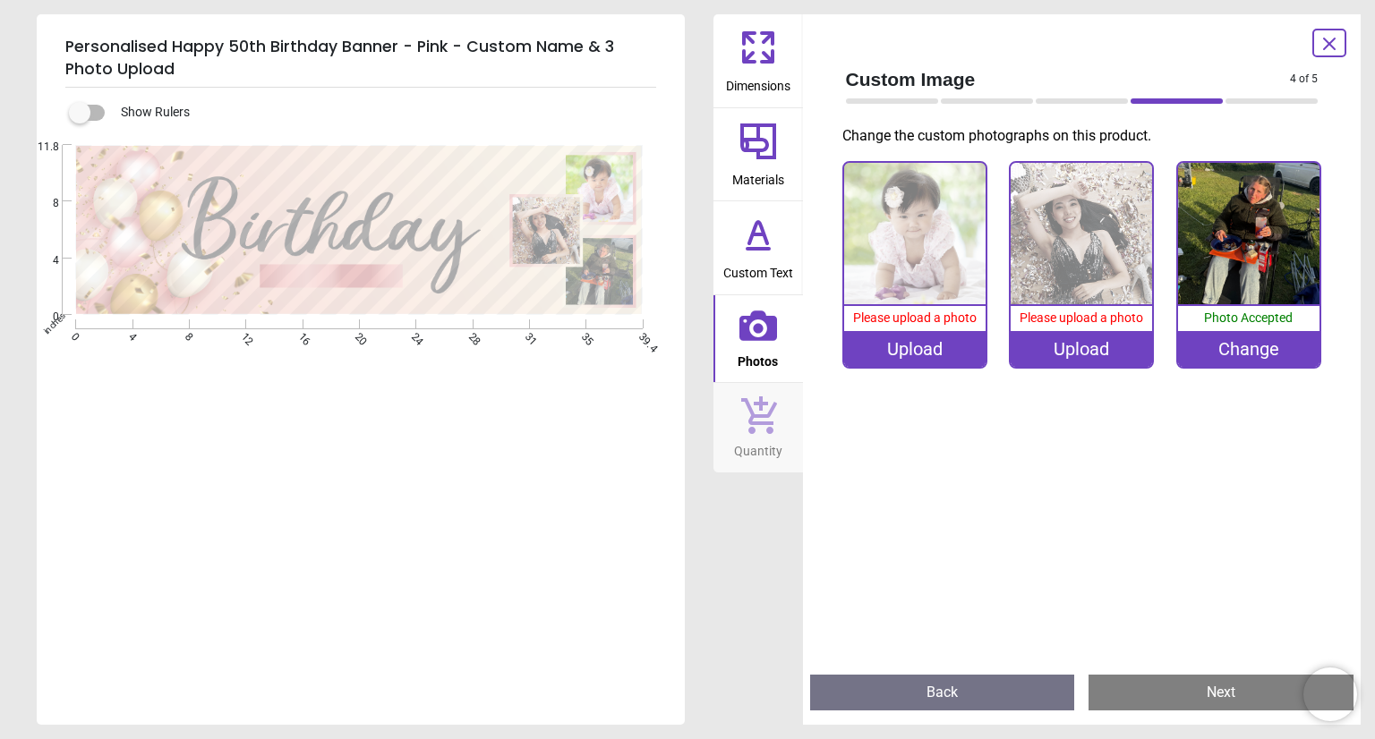
click at [1099, 359] on div "Upload" at bounding box center [1081, 349] width 141 height 36
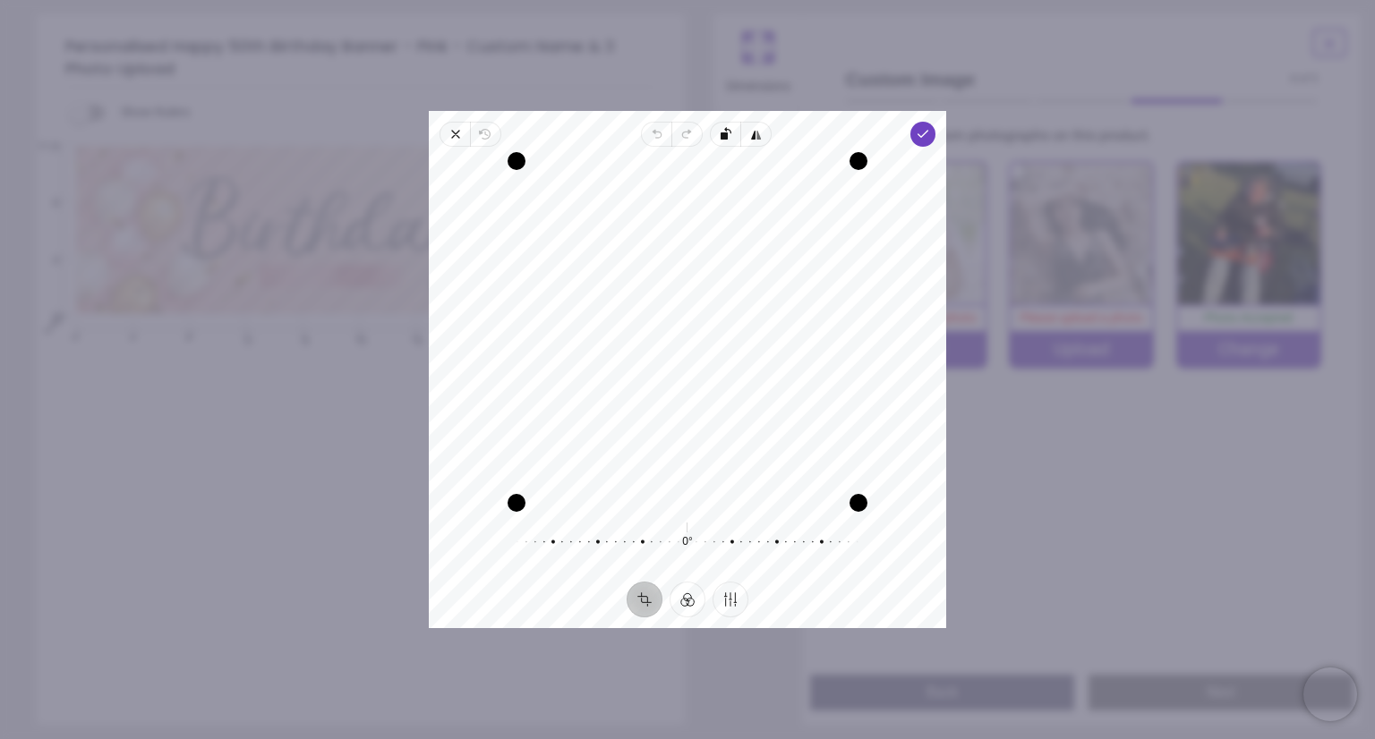
drag, startPoint x: 732, startPoint y: 288, endPoint x: 731, endPoint y: 316, distance: 27.8
click at [731, 316] on div "Recenter" at bounding box center [687, 332] width 489 height 342
click at [917, 141] on icon "button" at bounding box center [923, 134] width 14 height 14
